Goal: Task Accomplishment & Management: Use online tool/utility

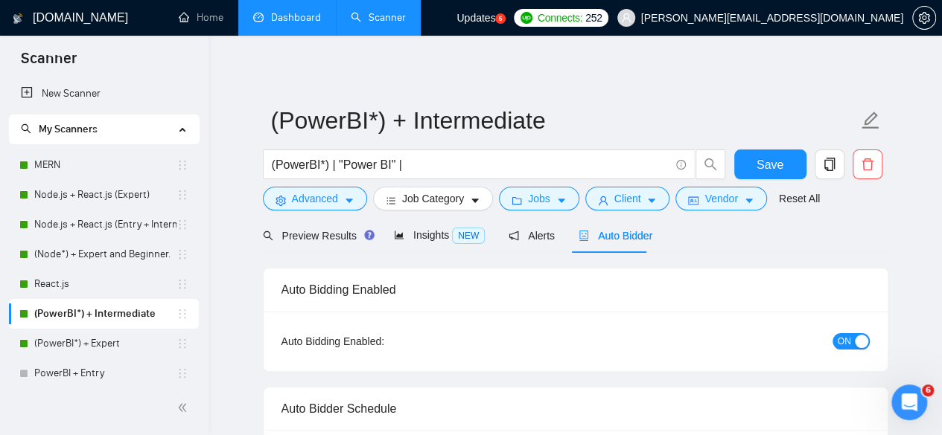
drag, startPoint x: 0, startPoint y: 0, endPoint x: 280, endPoint y: 11, distance: 280.1
click at [280, 11] on link "Dashboard" at bounding box center [287, 17] width 68 height 13
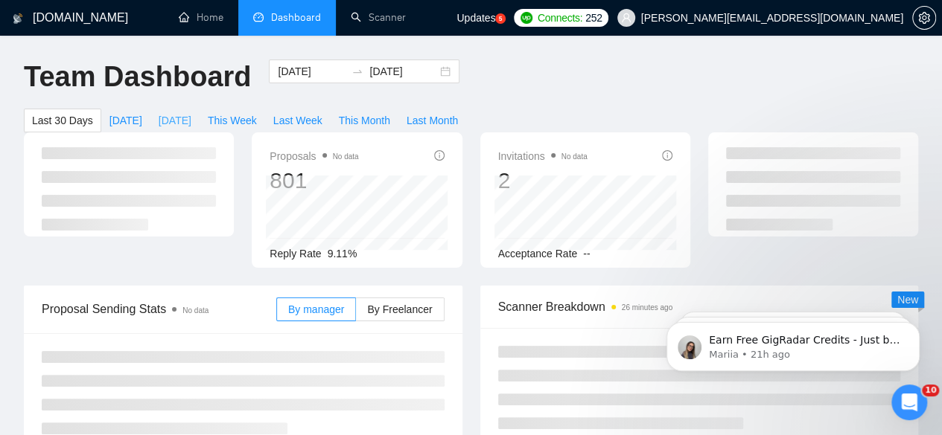
click at [191, 112] on span "[DATE]" at bounding box center [175, 120] width 33 height 16
type input "[DATE]"
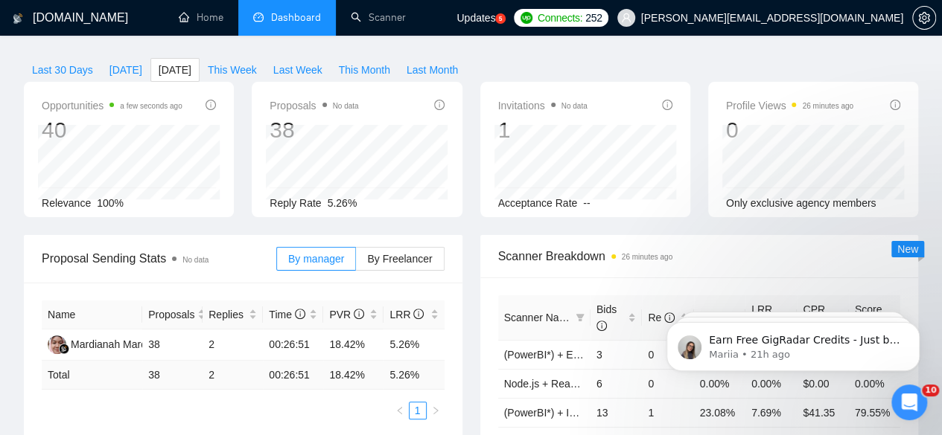
scroll to position [53, 0]
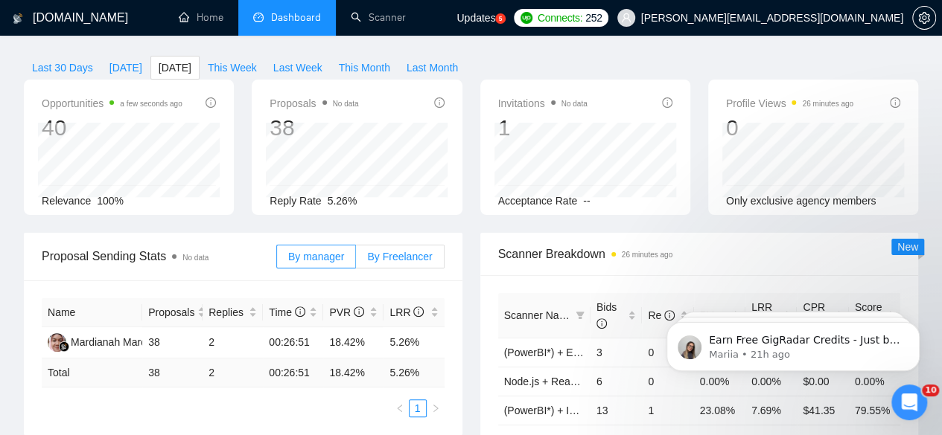
click at [378, 251] on span "By Freelancer" at bounding box center [399, 257] width 65 height 12
click at [356, 260] on input "By Freelancer" at bounding box center [356, 260] width 0 height 0
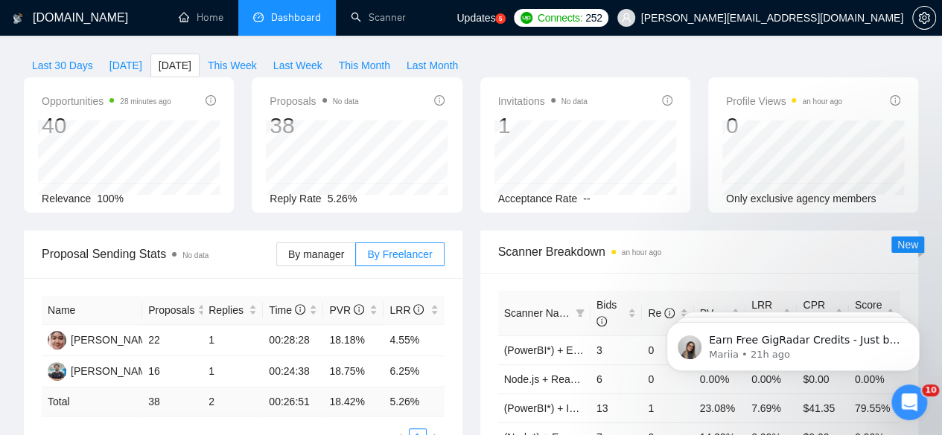
scroll to position [0, 0]
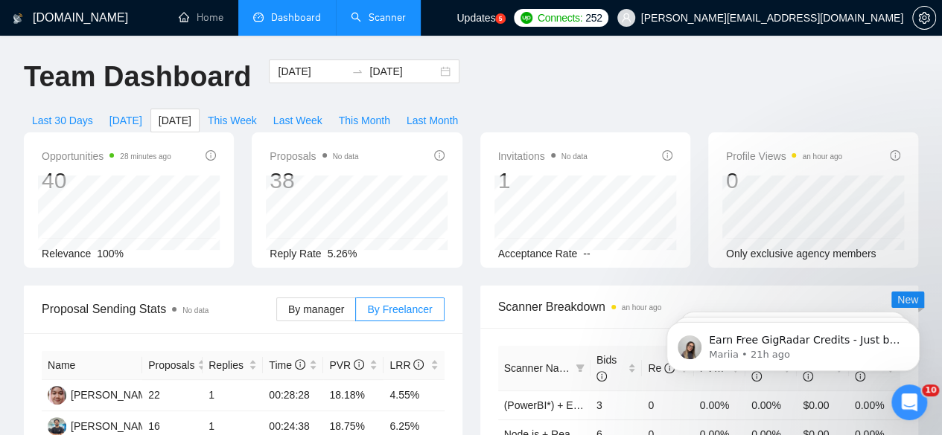
click at [371, 19] on link "Scanner" at bounding box center [378, 17] width 55 height 13
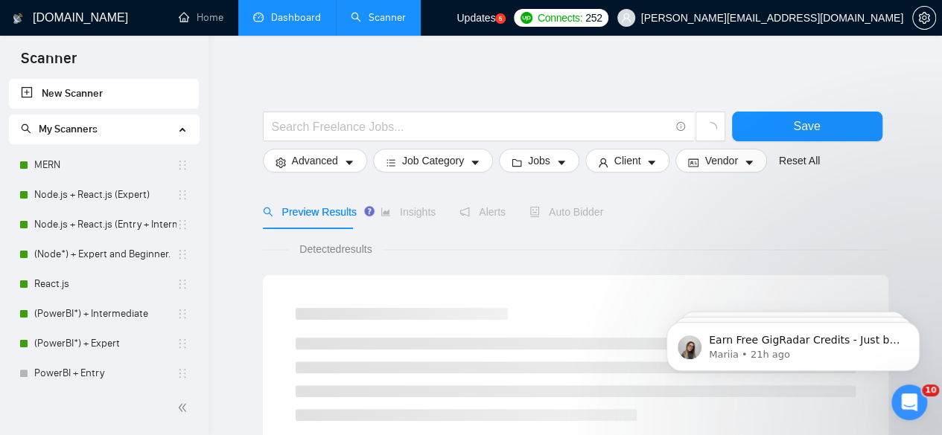
click at [295, 11] on link "Dashboard" at bounding box center [287, 17] width 68 height 13
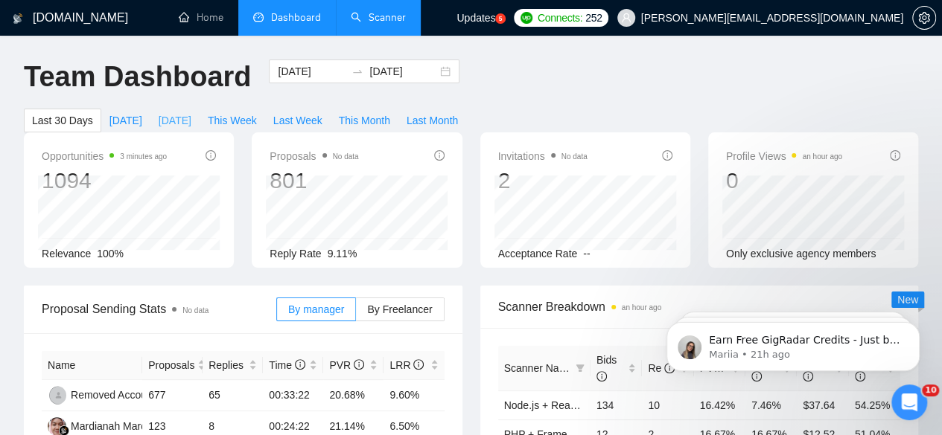
click at [191, 112] on span "[DATE]" at bounding box center [175, 120] width 33 height 16
type input "[DATE]"
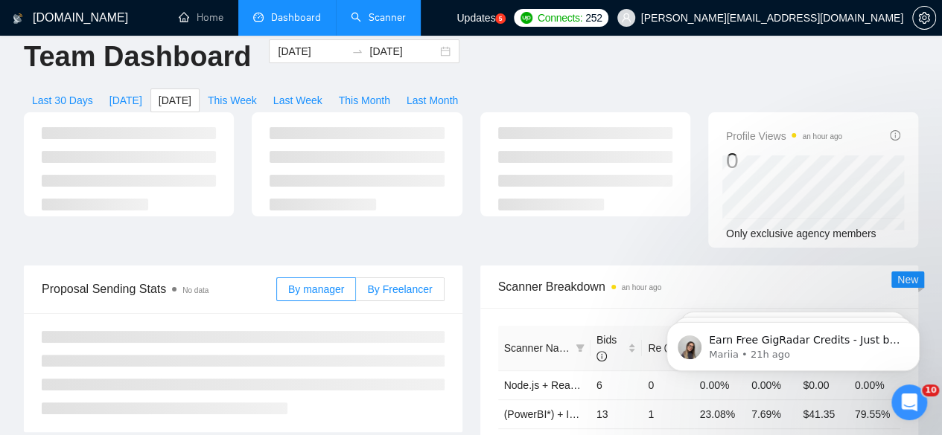
scroll to position [26, 0]
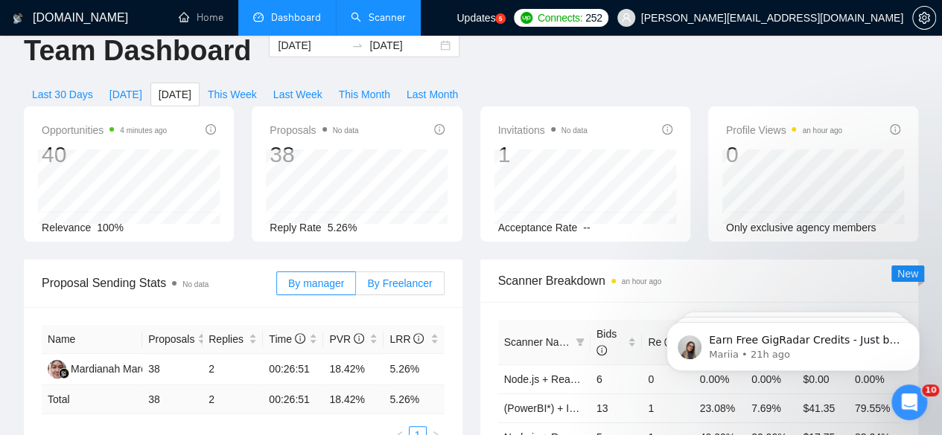
click at [396, 278] on span "By Freelancer" at bounding box center [399, 284] width 65 height 12
click at [356, 287] on input "By Freelancer" at bounding box center [356, 287] width 0 height 0
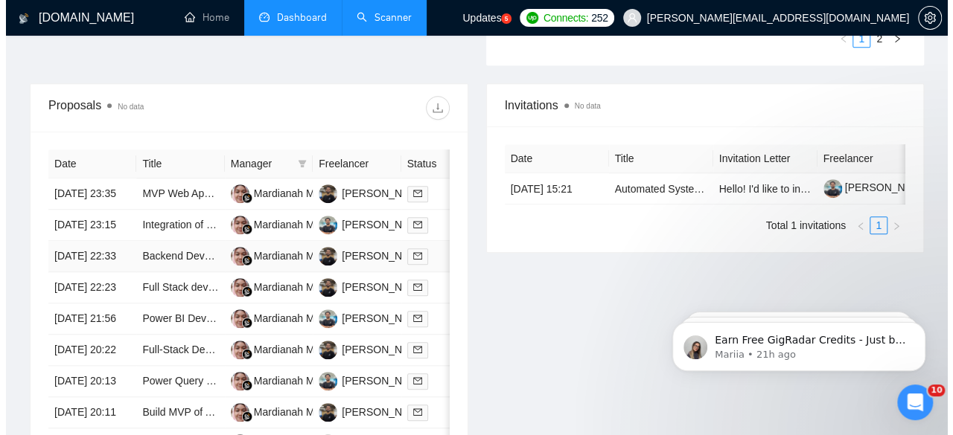
scroll to position [551, 0]
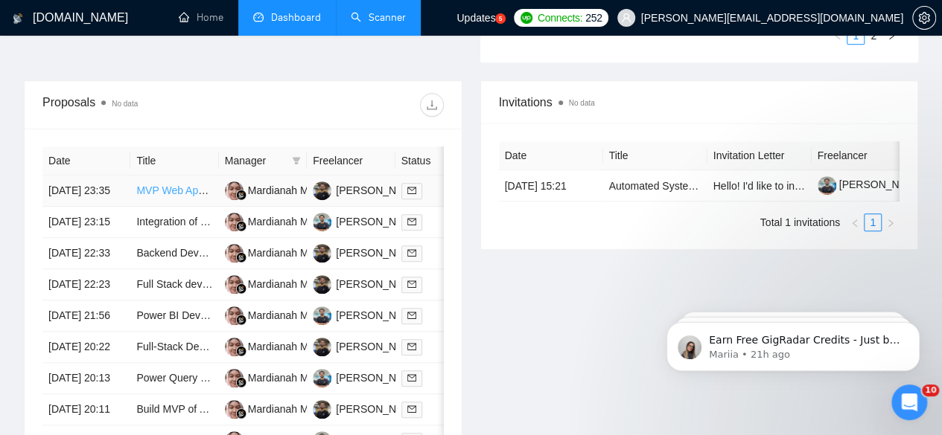
click at [184, 185] on link "MVP Web App Development: Google Play-Style Landing Page Generator" at bounding box center [305, 191] width 338 height 12
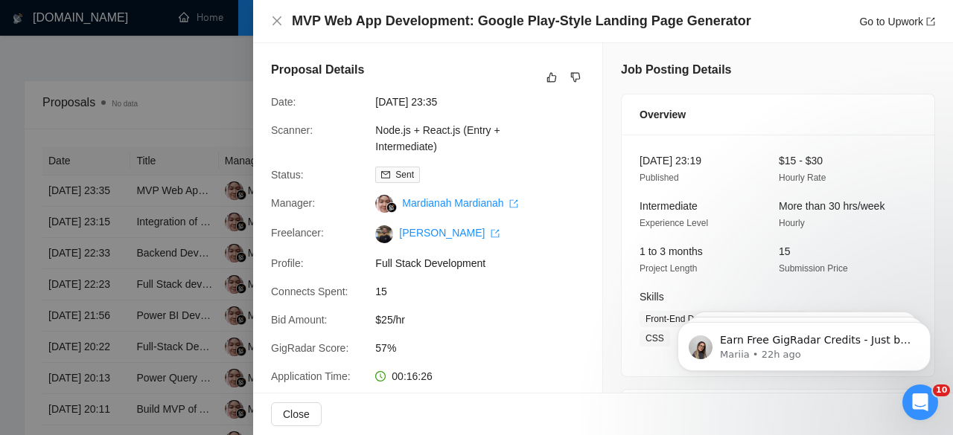
click at [213, 211] on div at bounding box center [476, 217] width 953 height 435
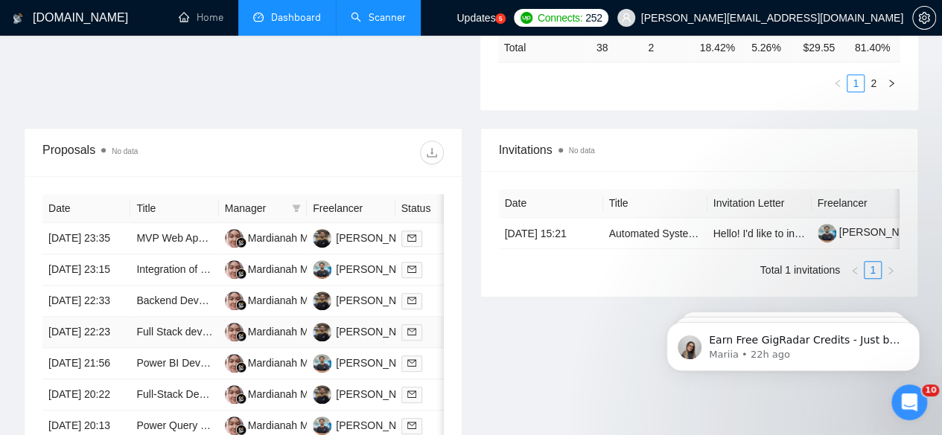
scroll to position [501, 0]
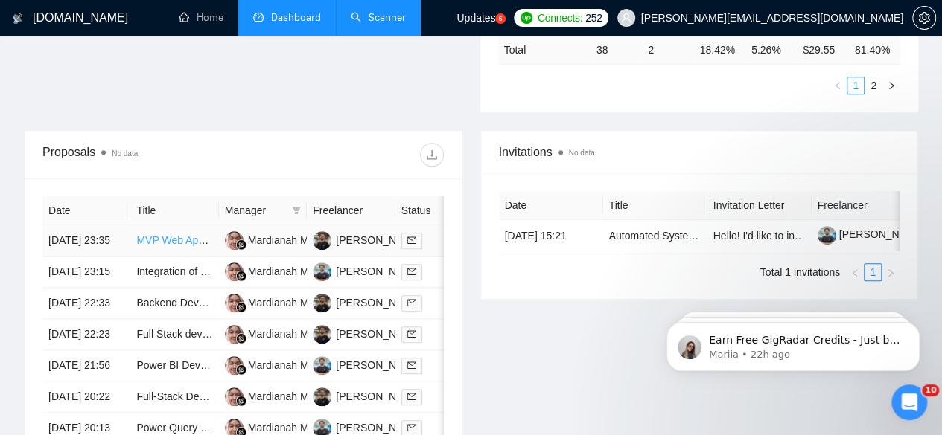
click at [170, 234] on link "MVP Web App Development: Google Play-Style Landing Page Generator" at bounding box center [305, 240] width 338 height 12
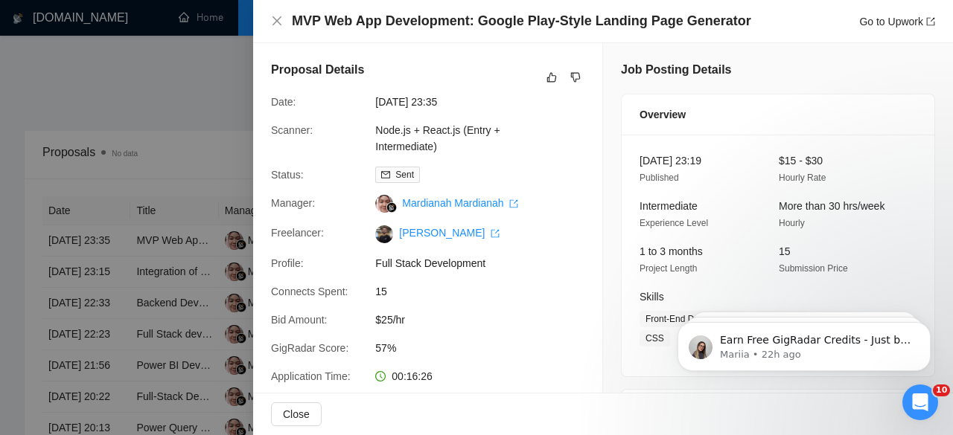
click at [204, 147] on div at bounding box center [476, 217] width 953 height 435
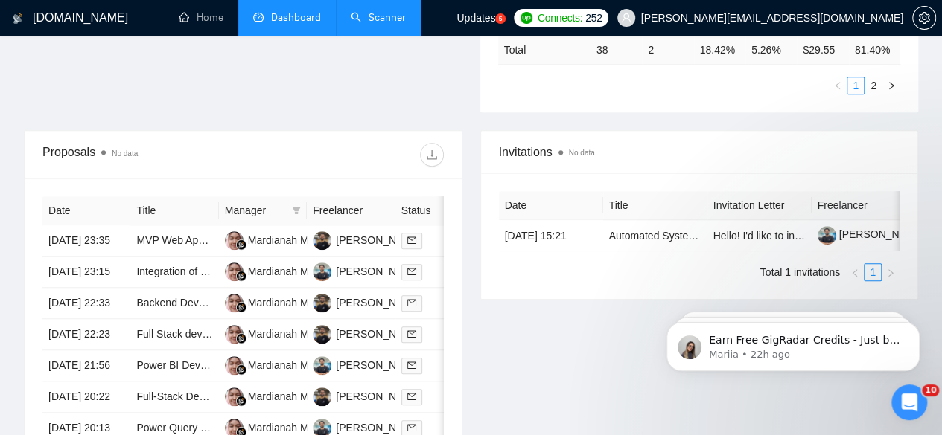
click at [382, 20] on link "Scanner" at bounding box center [378, 17] width 55 height 13
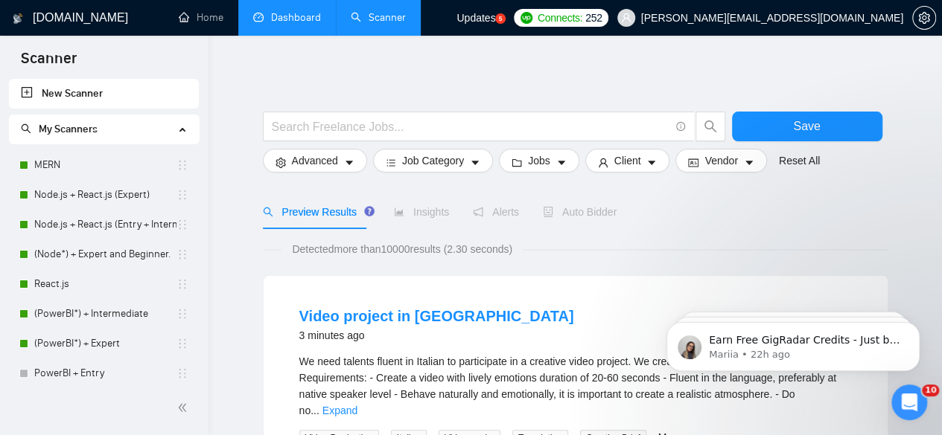
click at [283, 13] on link "Dashboard" at bounding box center [287, 17] width 68 height 13
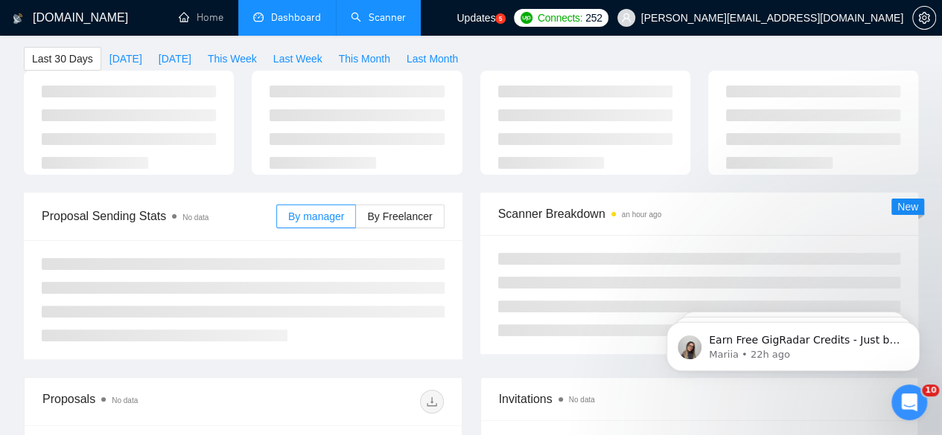
scroll to position [63, 0]
click at [405, 210] on span "By Freelancer" at bounding box center [399, 216] width 65 height 12
click at [356, 220] on input "By Freelancer" at bounding box center [356, 220] width 0 height 0
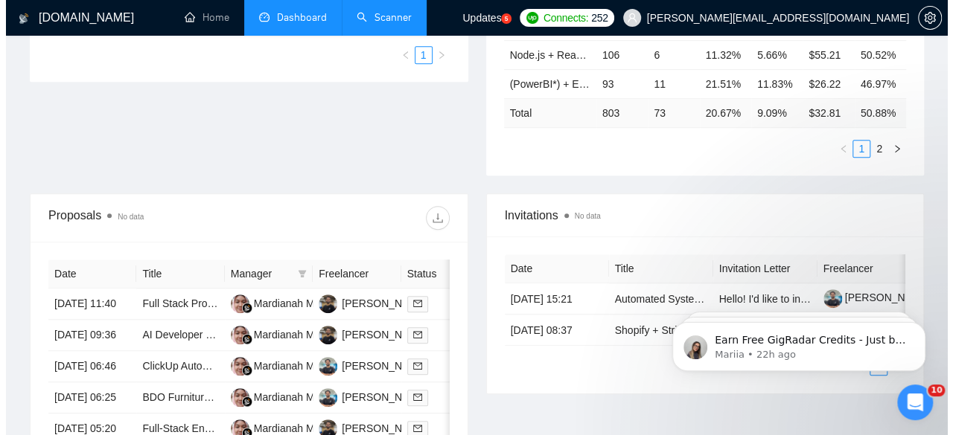
scroll to position [453, 0]
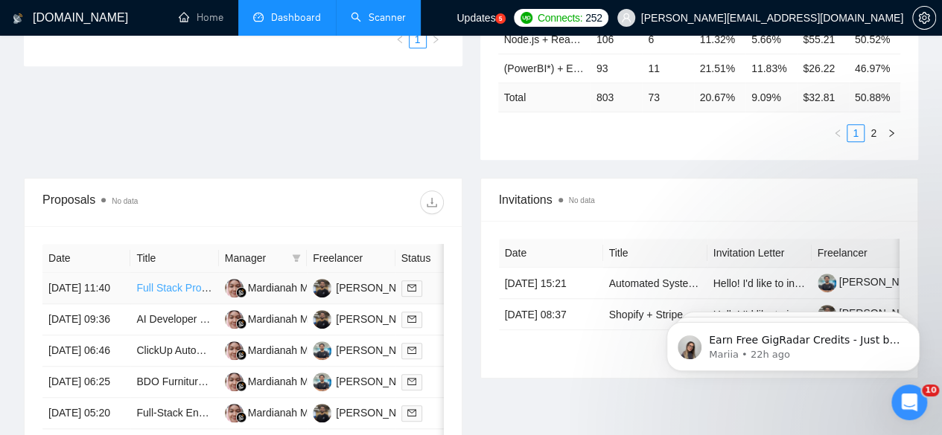
click at [179, 282] on link "Full Stack Product/Commerce Developer Needed" at bounding box center [250, 288] width 228 height 12
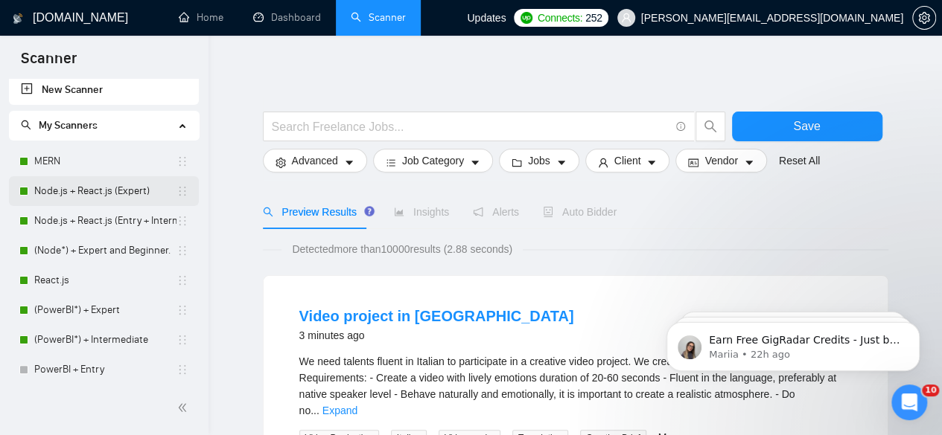
scroll to position [4, 0]
click at [81, 221] on link "Node.js + React.js (Entry + Intermediate)" at bounding box center [105, 220] width 142 height 30
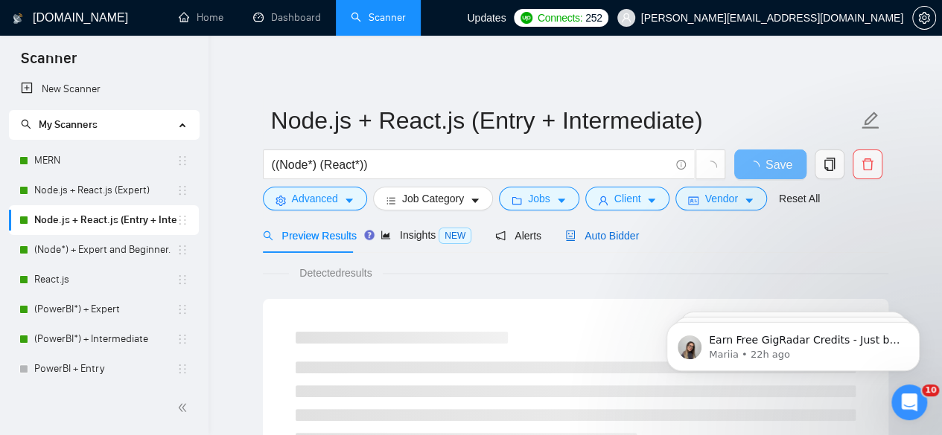
click at [581, 230] on span "Auto Bidder" at bounding box center [602, 236] width 74 height 12
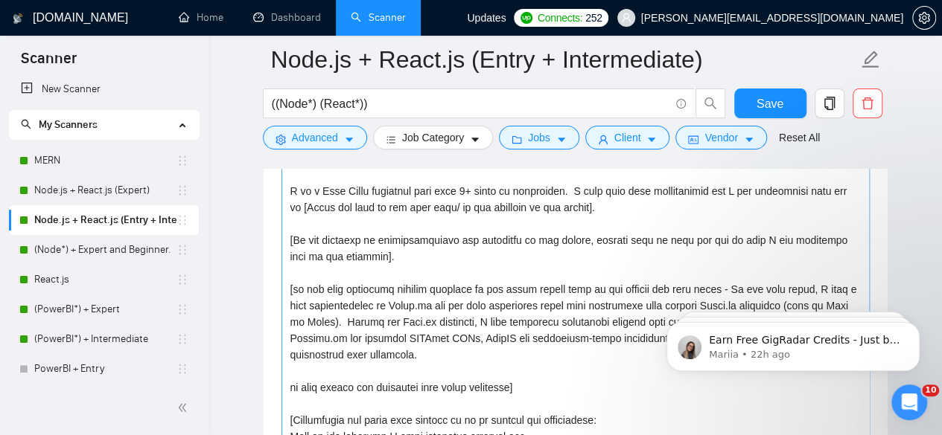
scroll to position [1792, 0]
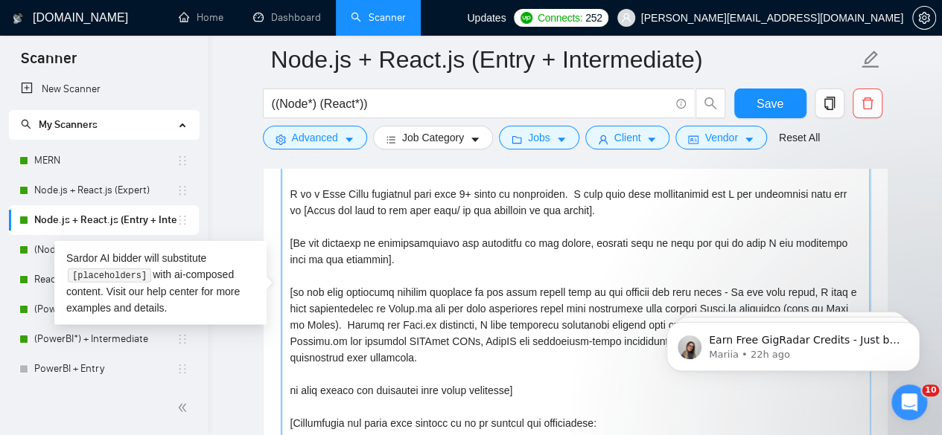
drag, startPoint x: 289, startPoint y: 240, endPoint x: 409, endPoint y: 249, distance: 120.2
click at [409, 249] on textarea "Cover letter template:" at bounding box center [575, 300] width 588 height 335
click at [433, 275] on textarea "Cover letter template:" at bounding box center [575, 300] width 588 height 335
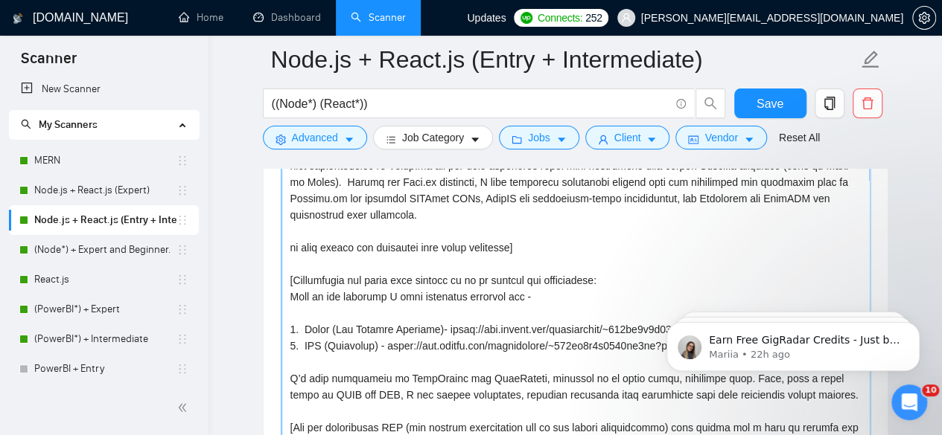
scroll to position [1853, 0]
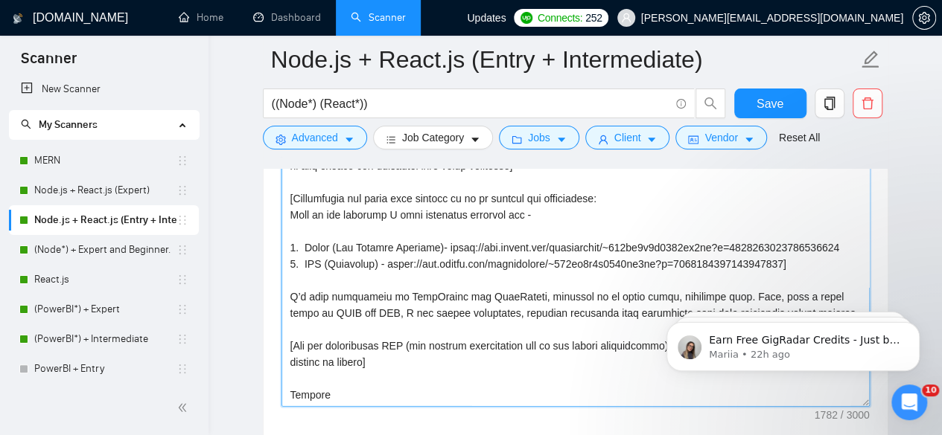
drag, startPoint x: 287, startPoint y: 249, endPoint x: 405, endPoint y: 389, distance: 182.8
click at [405, 389] on textarea "Cover letter template:" at bounding box center [575, 239] width 588 height 335
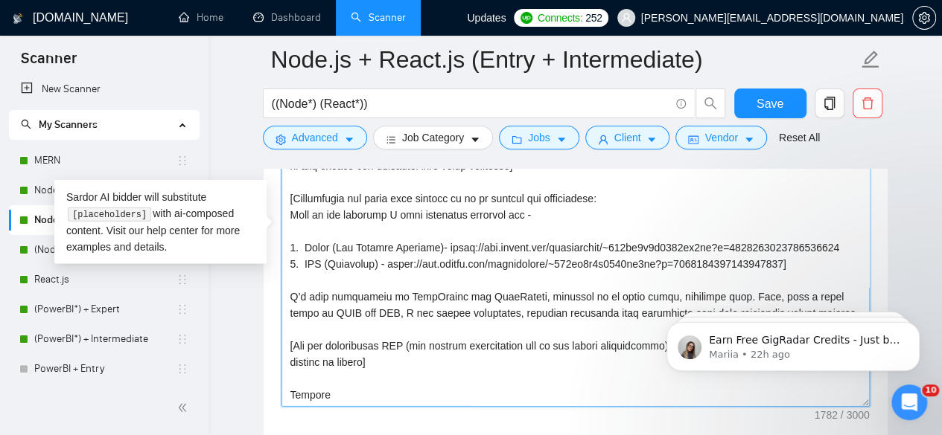
click at [447, 278] on textarea "Cover letter template:" at bounding box center [575, 239] width 588 height 335
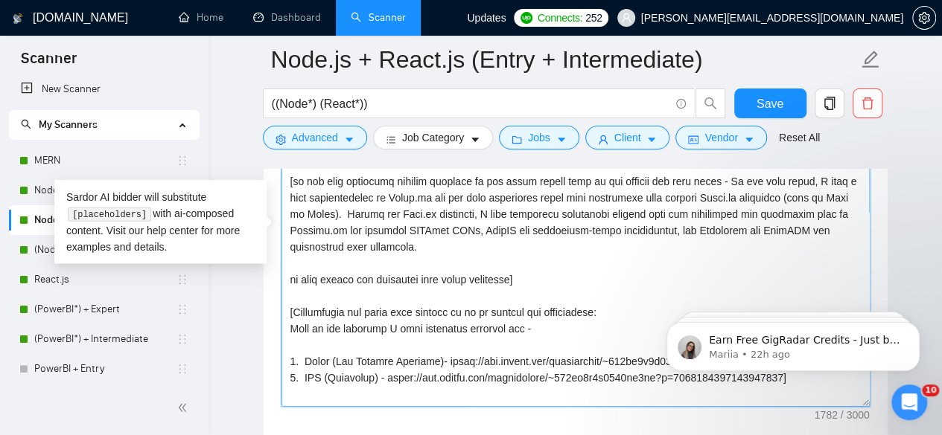
scroll to position [49, 0]
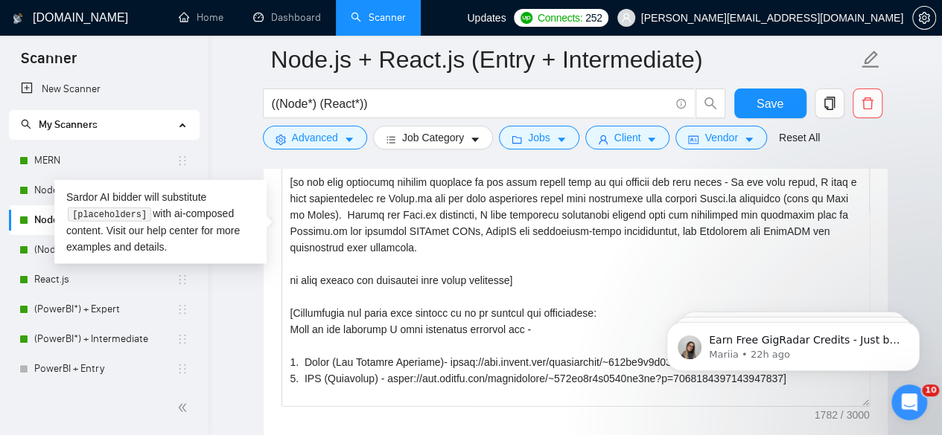
click at [243, 162] on main "Node.js + React.js (Entry + Intermediate) ((Node*) (React*)) Save Advanced Job …" at bounding box center [574, 343] width 685 height 4274
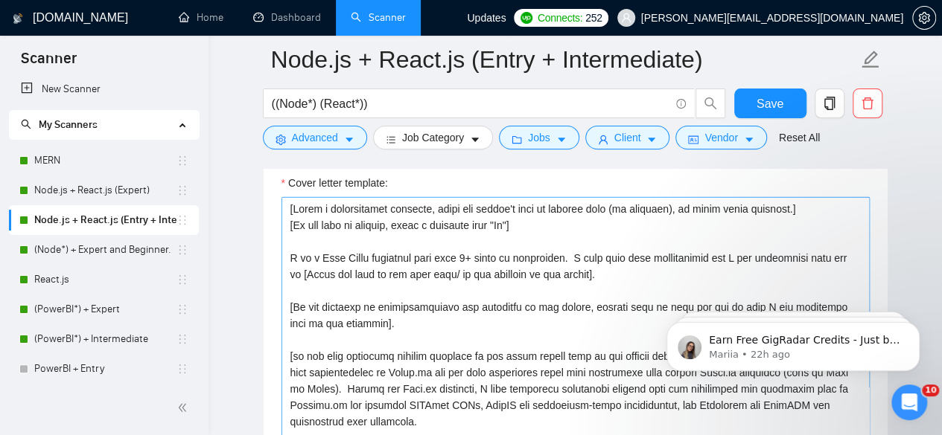
scroll to position [1728, 0]
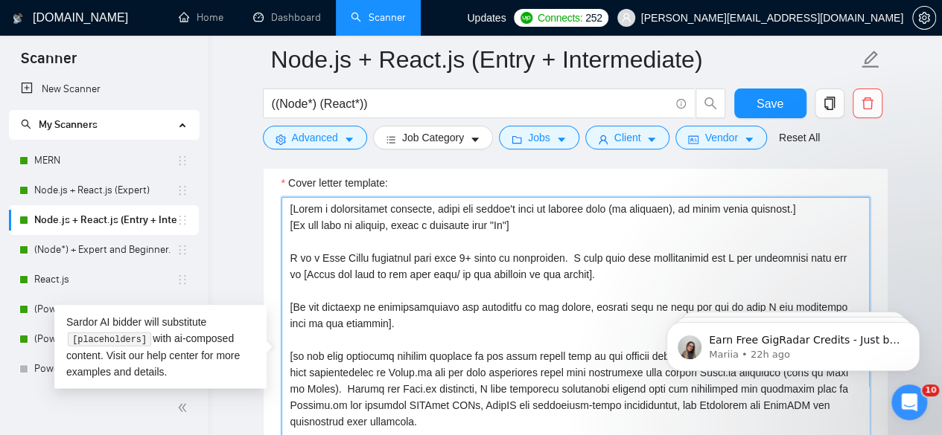
click at [573, 255] on textarea "Cover letter template:" at bounding box center [575, 364] width 588 height 335
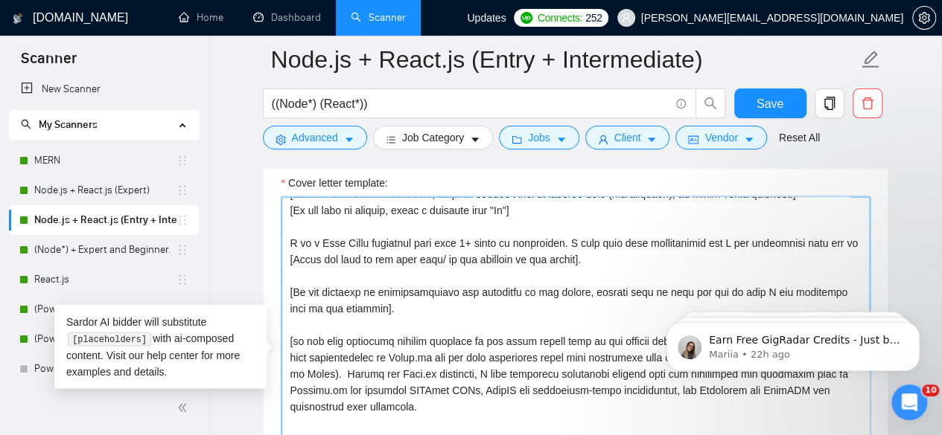
scroll to position [16, 0]
drag, startPoint x: 394, startPoint y: 306, endPoint x: 290, endPoint y: 290, distance: 106.2
click at [290, 290] on textarea "Cover letter template:" at bounding box center [575, 364] width 588 height 335
click at [402, 303] on textarea "Cover letter template:" at bounding box center [575, 364] width 588 height 335
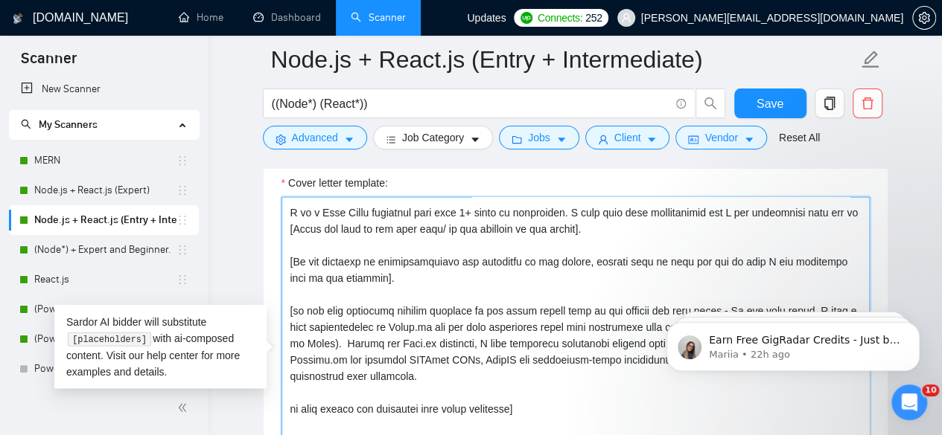
scroll to position [45, 0]
drag, startPoint x: 287, startPoint y: 257, endPoint x: 394, endPoint y: 278, distance: 109.2
click at [394, 278] on textarea "Cover letter template:" at bounding box center [575, 364] width 588 height 335
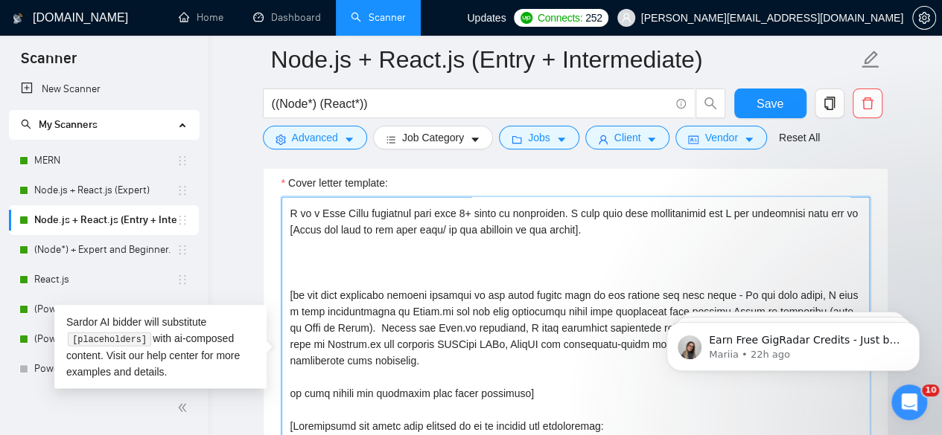
paste textarea "[If the client has mentioned specific features or functionalities, highlight so…"
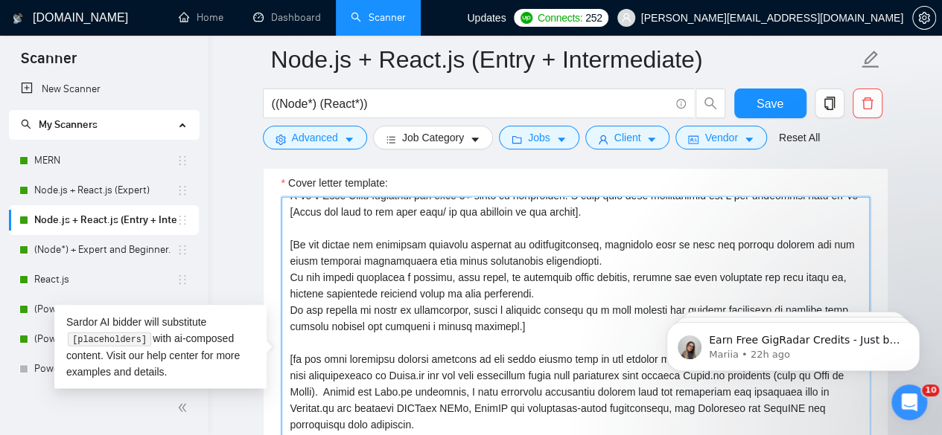
scroll to position [65, 0]
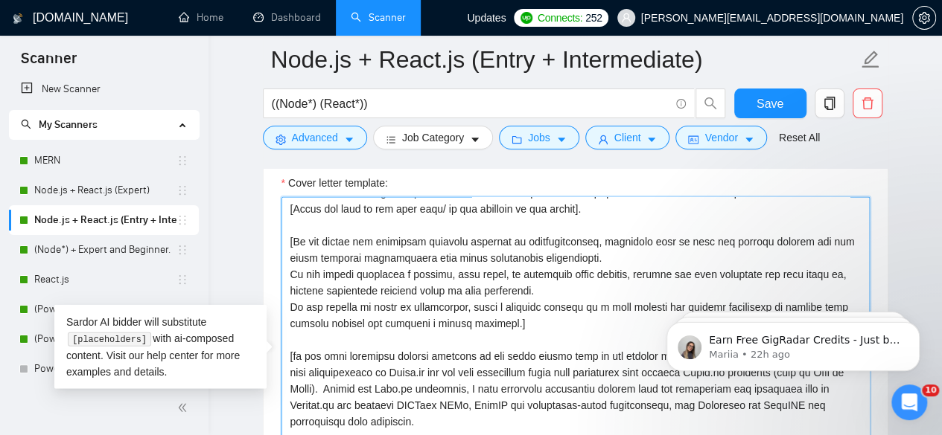
click at [734, 239] on textarea "Cover letter template:" at bounding box center [575, 364] width 588 height 335
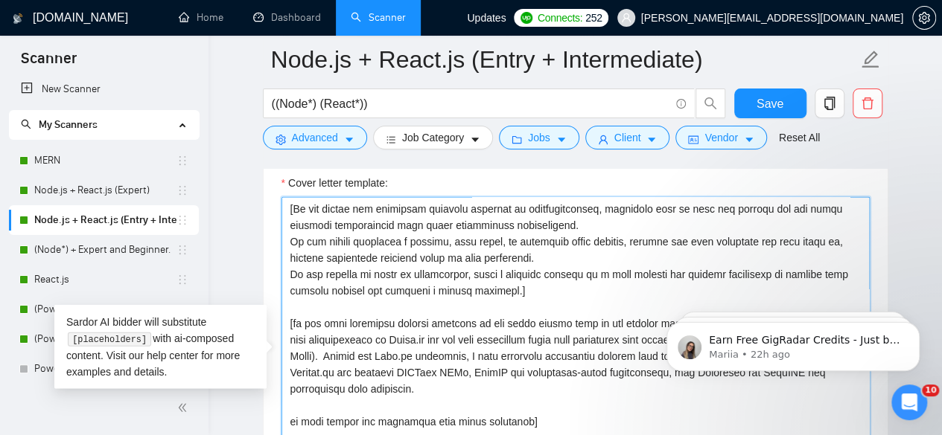
scroll to position [100, 0]
click at [525, 281] on textarea "Cover letter template:" at bounding box center [575, 364] width 588 height 335
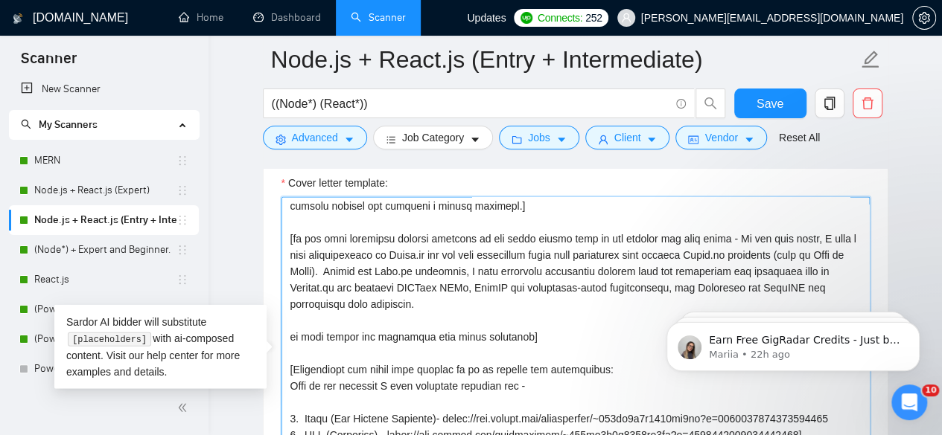
scroll to position [182, 0]
drag, startPoint x: 520, startPoint y: 332, endPoint x: 287, endPoint y: 239, distance: 251.5
click at [287, 239] on textarea "Cover letter template:" at bounding box center [575, 364] width 588 height 335
click at [441, 294] on textarea "Cover letter template:" at bounding box center [575, 364] width 588 height 335
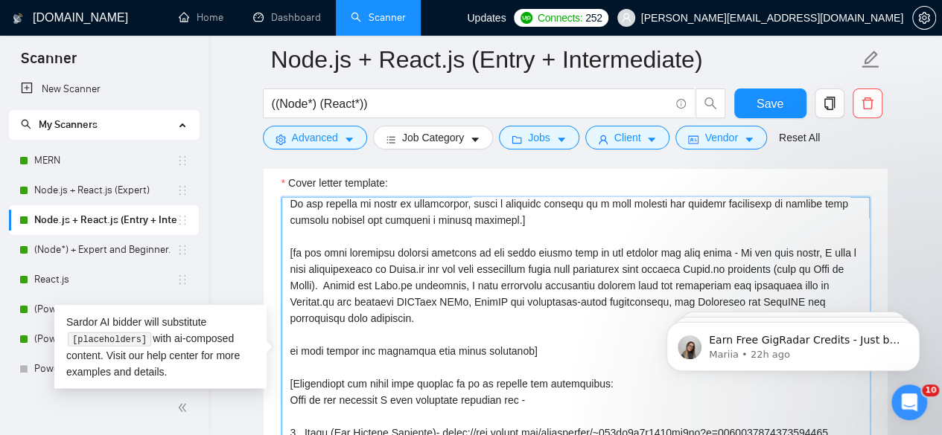
scroll to position [169, 0]
drag, startPoint x: 752, startPoint y: 249, endPoint x: 445, endPoint y: 313, distance: 313.3
click at [445, 313] on textarea "Cover letter template:" at bounding box center [575, 364] width 588 height 335
click at [460, 330] on textarea "Cover letter template:" at bounding box center [575, 364] width 588 height 335
click at [514, 214] on textarea "Cover letter template:" at bounding box center [575, 364] width 588 height 335
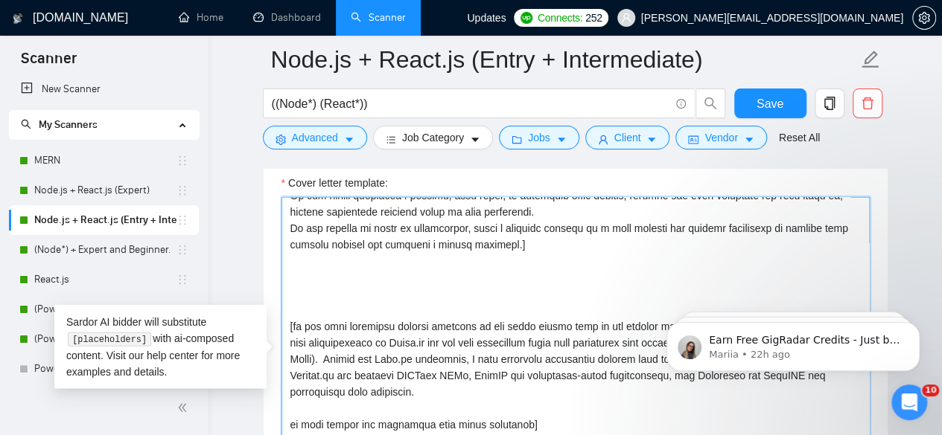
scroll to position [144, 0]
paste textarea "[If React.js, Node.js, or any of your key technologies have already been mentio…"
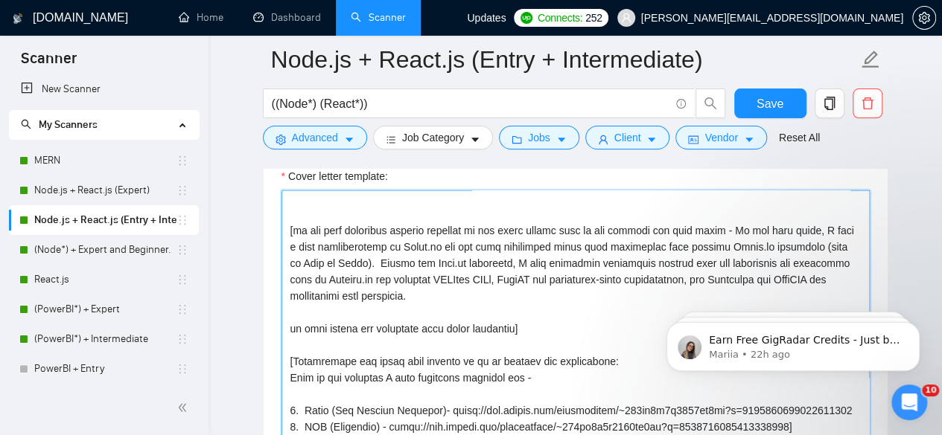
scroll to position [383, 0]
drag, startPoint x: 520, startPoint y: 322, endPoint x: 281, endPoint y: 228, distance: 256.0
click at [281, 228] on textarea "Cover letter template:" at bounding box center [575, 358] width 588 height 335
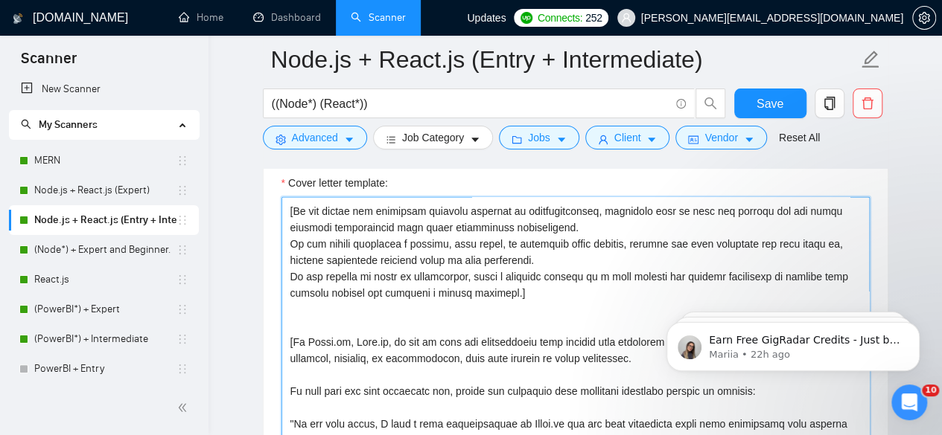
scroll to position [122, 0]
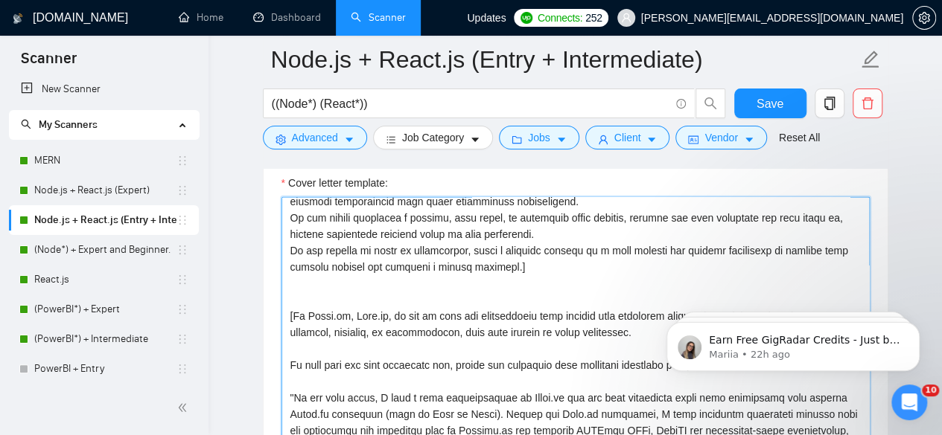
click at [287, 312] on textarea "Cover letter template:" at bounding box center [575, 364] width 588 height 335
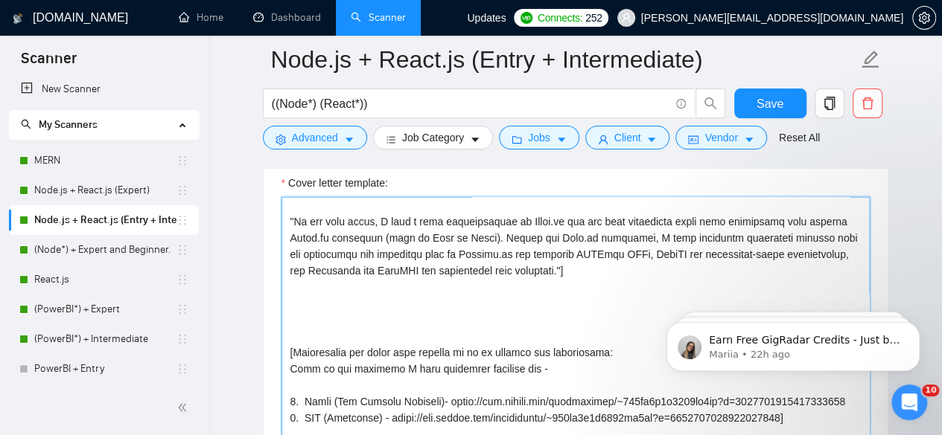
scroll to position [311, 0]
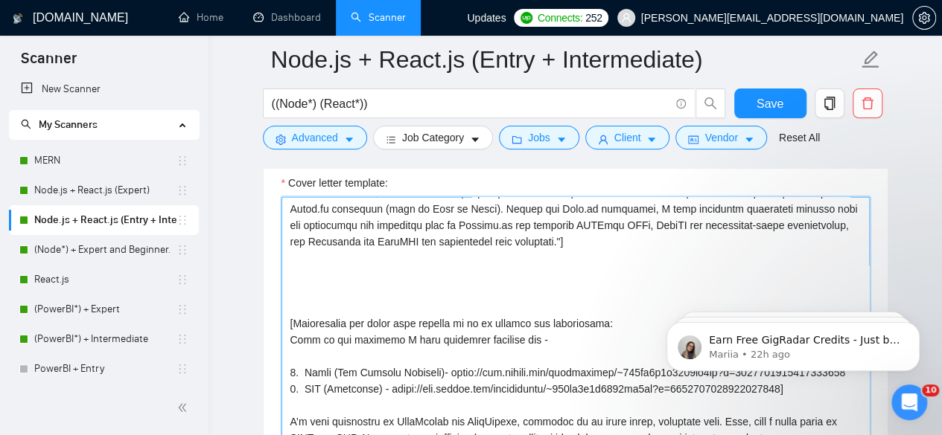
click at [286, 321] on textarea "Cover letter template:" at bounding box center [575, 364] width 588 height 335
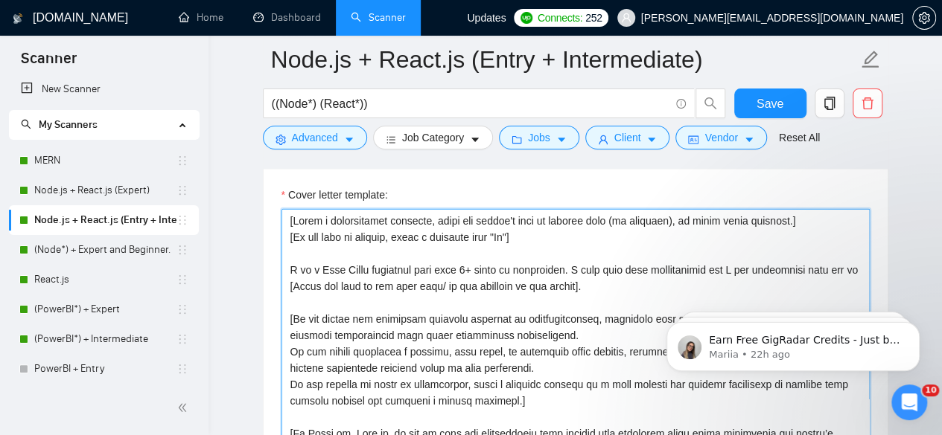
scroll to position [1716, 0]
drag, startPoint x: 591, startPoint y: 285, endPoint x: 283, endPoint y: 263, distance: 308.9
click at [283, 263] on textarea "Cover letter template:" at bounding box center [575, 377] width 588 height 335
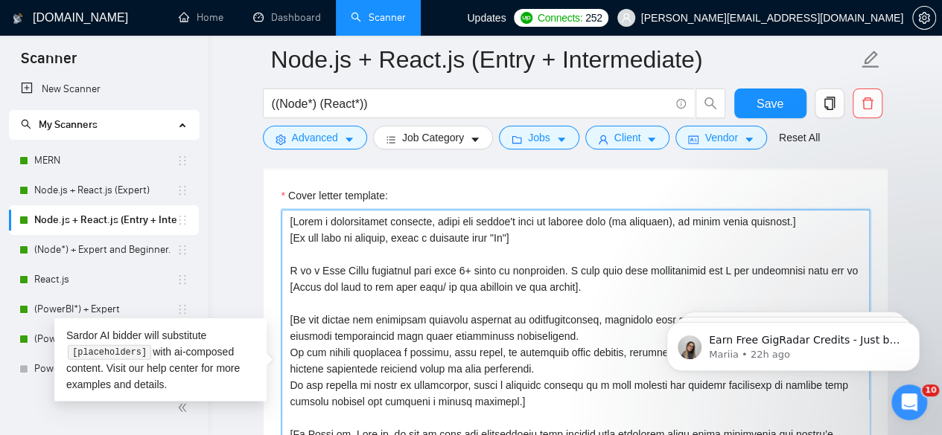
click at [600, 280] on textarea "Cover letter template:" at bounding box center [575, 377] width 588 height 335
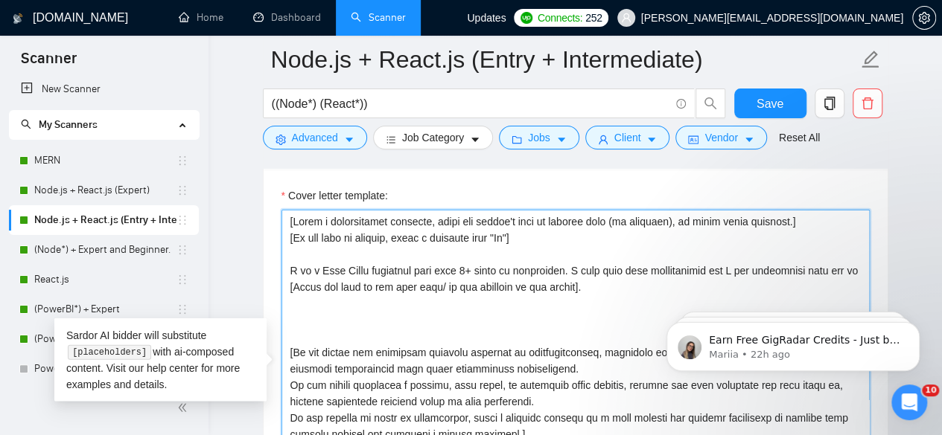
paste textarea "I’m a Full Stack developer with over 8 years of experience. Based on your requi…"
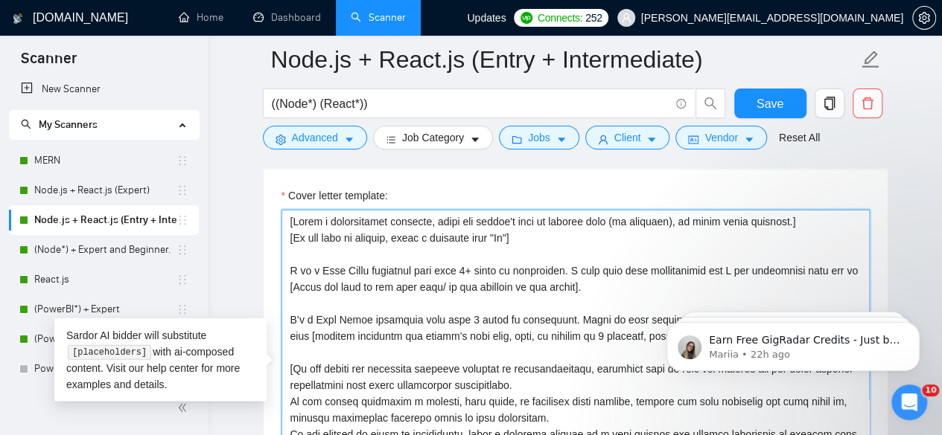
drag, startPoint x: 568, startPoint y: 266, endPoint x: 707, endPoint y: 265, distance: 139.2
click at [707, 265] on textarea "Cover letter template:" at bounding box center [575, 377] width 588 height 335
click at [619, 304] on textarea "Cover letter template:" at bounding box center [575, 377] width 588 height 335
click at [619, 315] on textarea "Cover letter template:" at bounding box center [575, 377] width 588 height 335
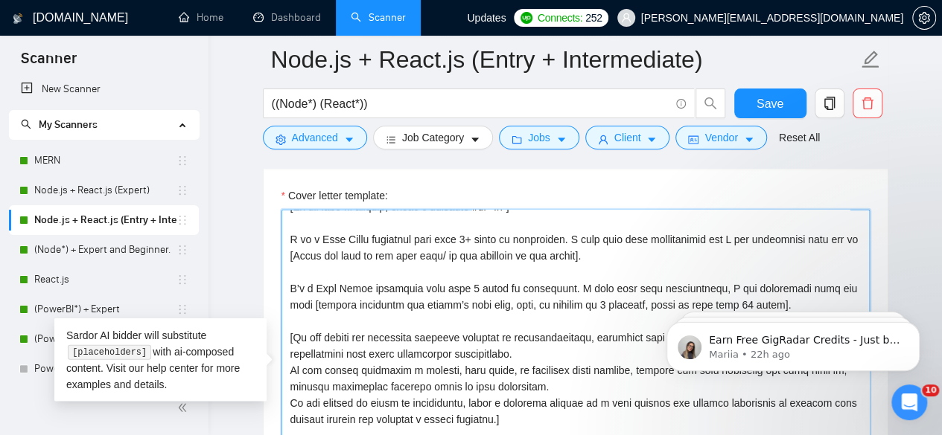
scroll to position [33, 0]
click at [698, 284] on textarea "Cover letter template:" at bounding box center [575, 377] width 588 height 335
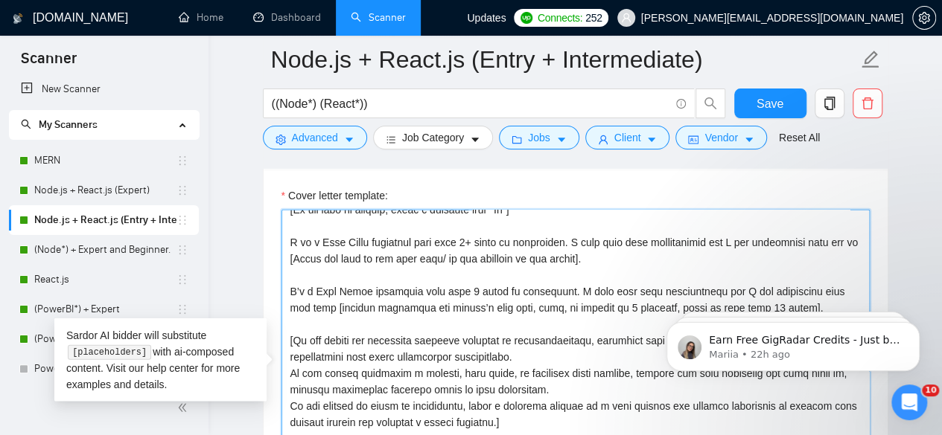
click at [312, 305] on textarea "Cover letter template:" at bounding box center [575, 377] width 588 height 335
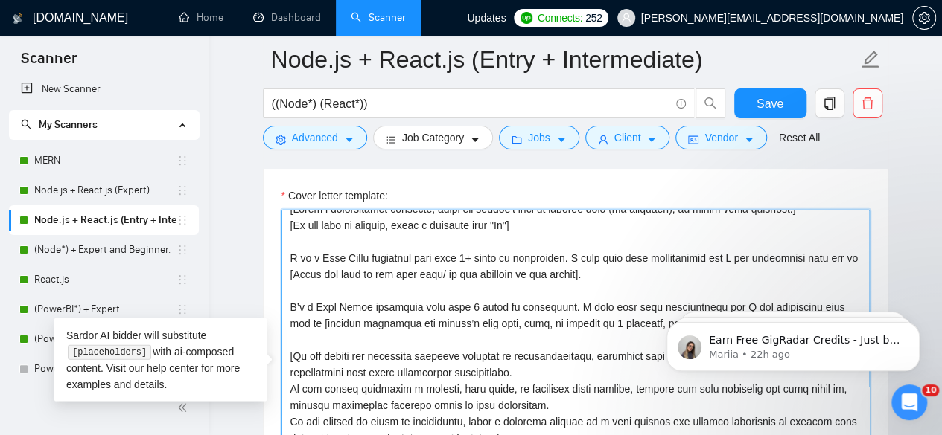
scroll to position [12, 0]
drag, startPoint x: 592, startPoint y: 275, endPoint x: 287, endPoint y: 256, distance: 305.7
click at [287, 256] on textarea "Cover letter template:" at bounding box center [575, 377] width 588 height 335
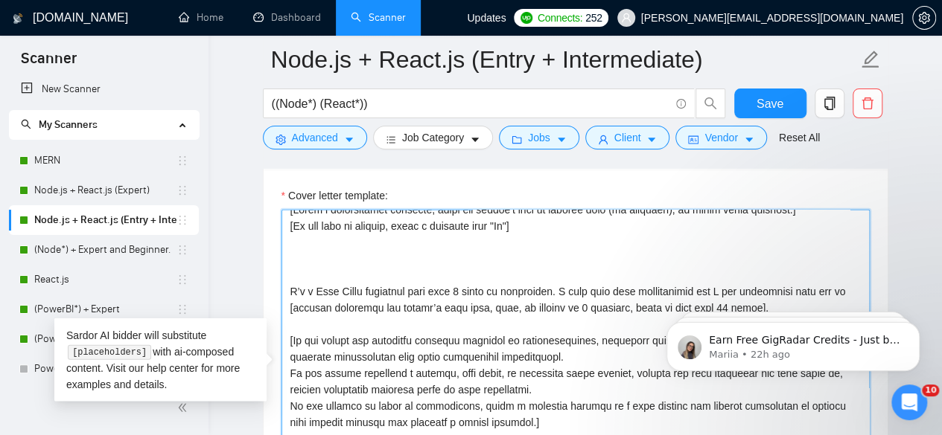
click at [281, 287] on textarea "Cover letter template:" at bounding box center [575, 377] width 588 height 335
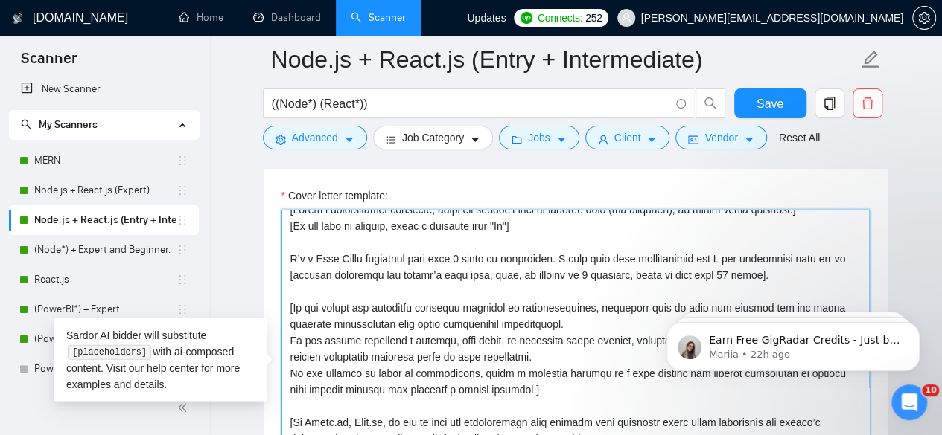
type textarea "[Write a personalized greeting, using the client's name or company name (if pro…"
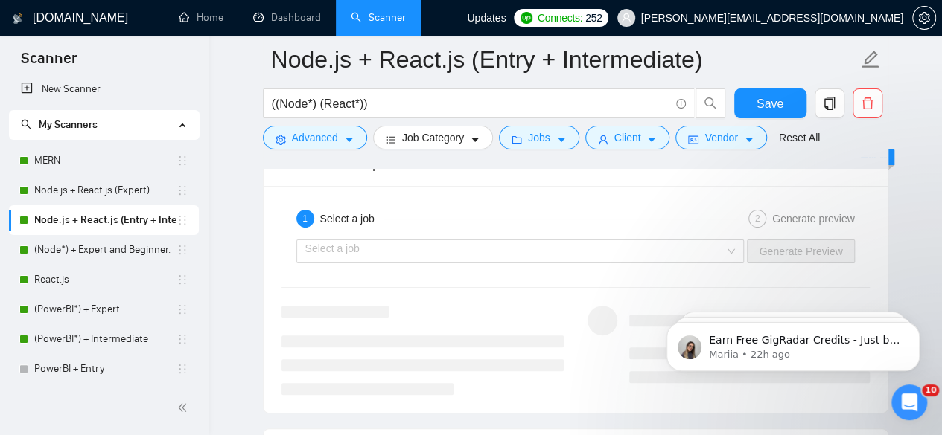
scroll to position [2881, 0]
click at [467, 240] on input "search" at bounding box center [515, 250] width 420 height 22
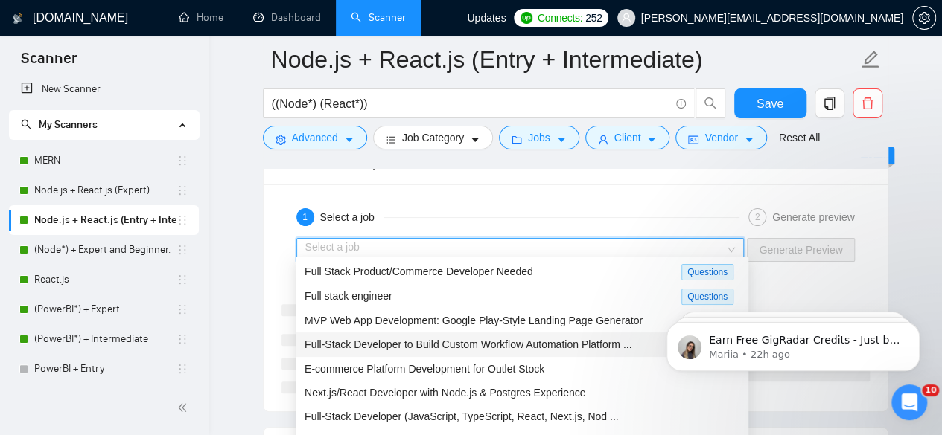
scroll to position [17, 0]
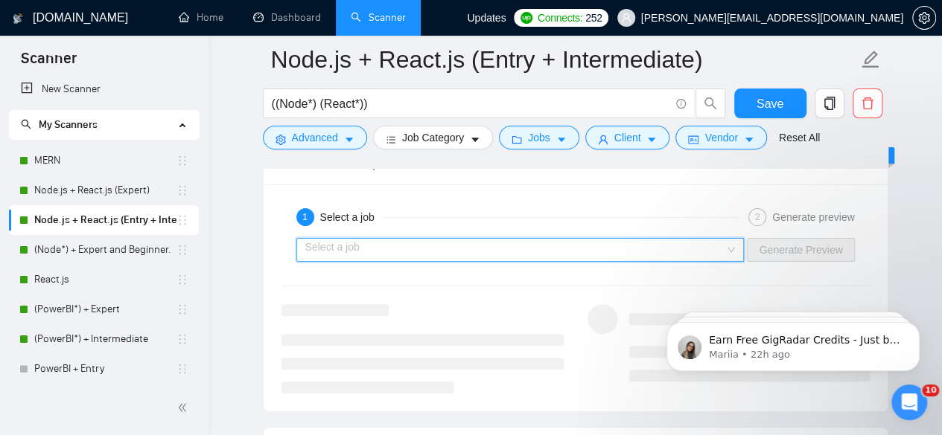
click at [521, 240] on input "search" at bounding box center [515, 250] width 420 height 22
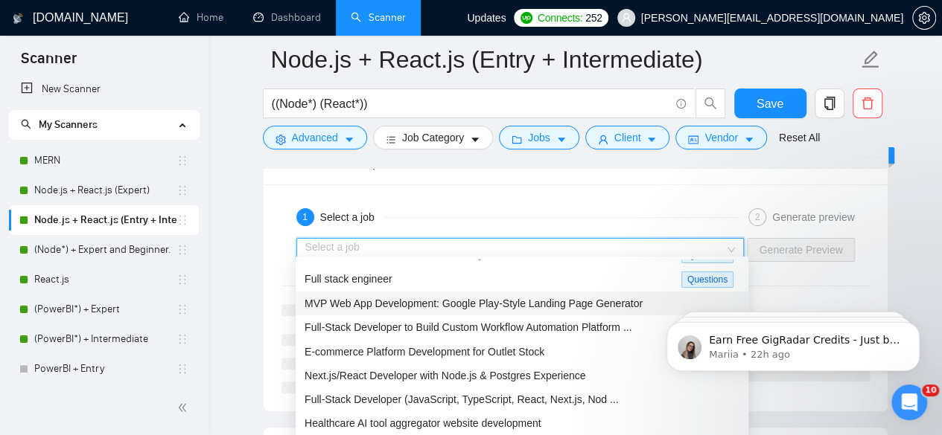
click at [484, 307] on span "MVP Web App Development: Google Play-Style Landing Page Generator" at bounding box center [473, 304] width 338 height 12
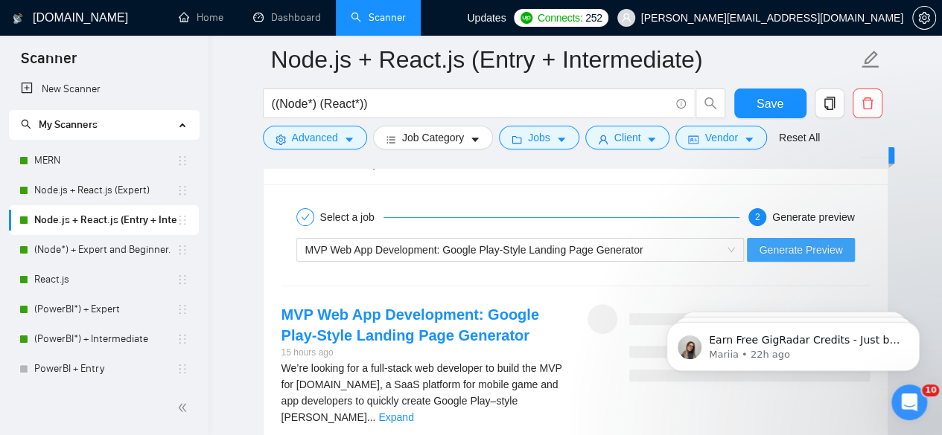
click at [771, 243] on span "Generate Preview" at bounding box center [799, 250] width 83 height 16
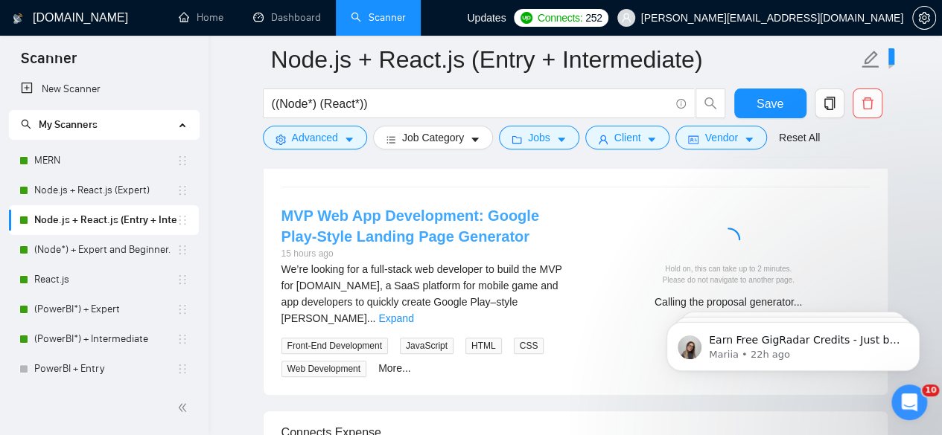
scroll to position [2987, 0]
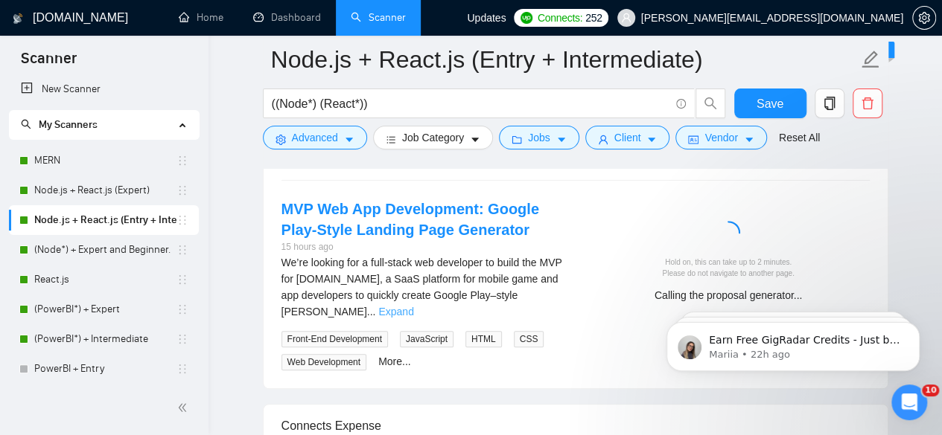
click at [413, 306] on link "Expand" at bounding box center [395, 312] width 35 height 12
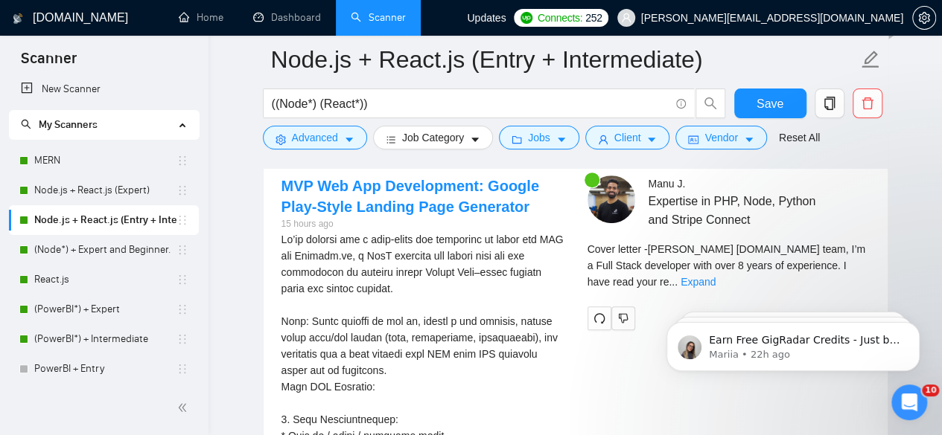
scroll to position [3034, 0]
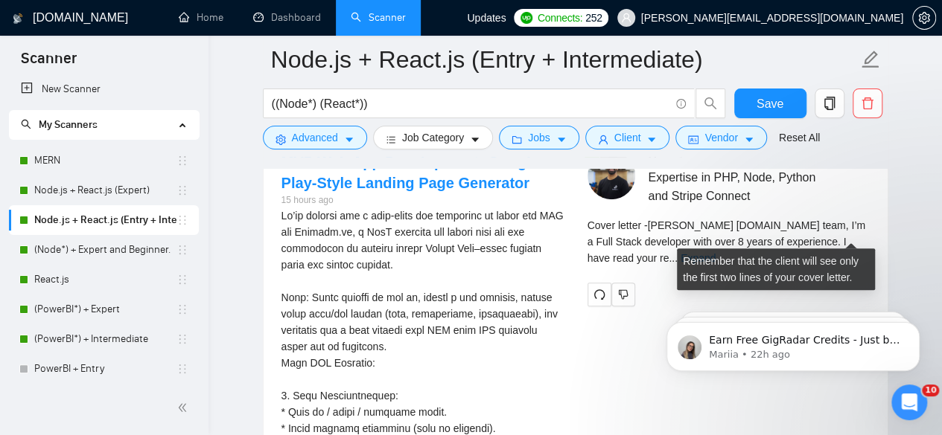
click at [715, 252] on link "Expand" at bounding box center [697, 258] width 35 height 12
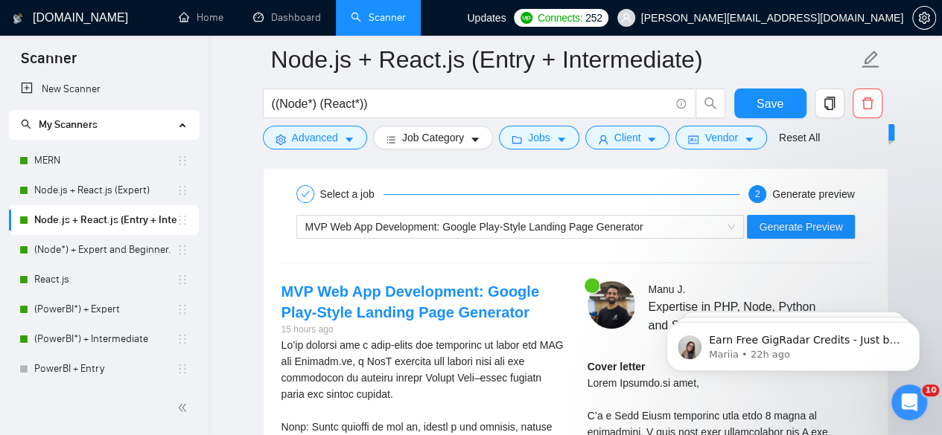
scroll to position [2906, 0]
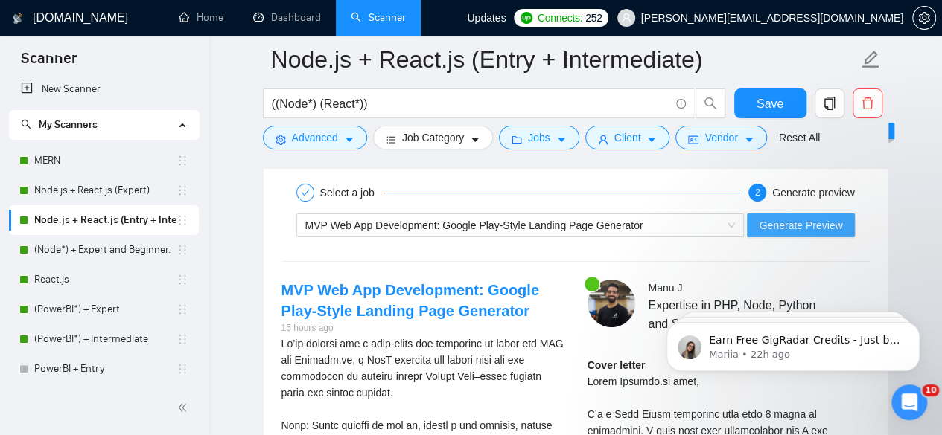
click at [766, 220] on span "Generate Preview" at bounding box center [799, 225] width 83 height 16
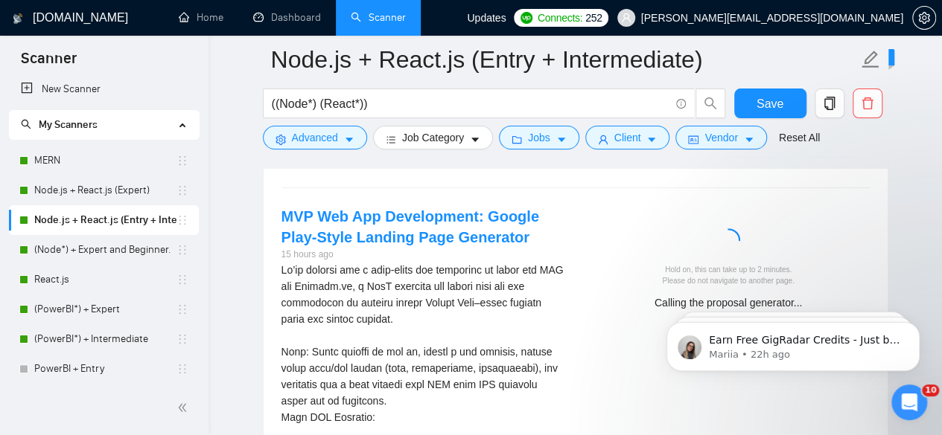
scroll to position [2989, 0]
